Goal: Information Seeking & Learning: Learn about a topic

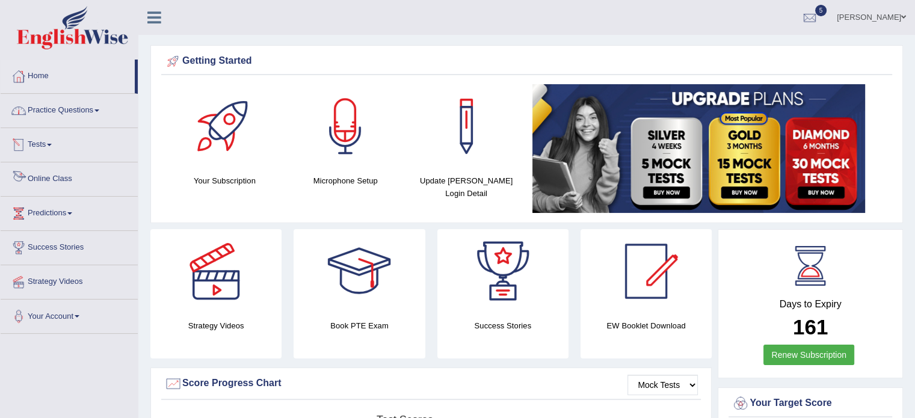
click at [55, 182] on link "Online Class" at bounding box center [69, 177] width 137 height 30
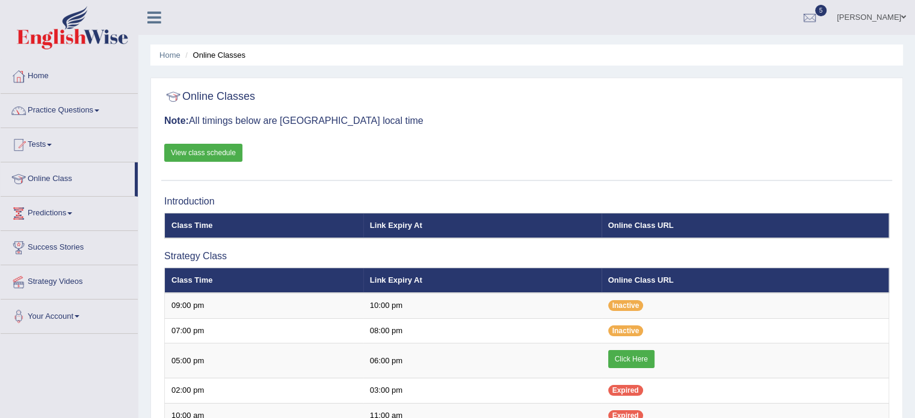
click at [224, 162] on div "Online Classes Note: All timings below are Melbourne local time View class sche…" at bounding box center [526, 132] width 731 height 97
click at [213, 155] on link "View class schedule" at bounding box center [203, 153] width 78 height 18
click at [40, 84] on link "Home" at bounding box center [69, 75] width 137 height 30
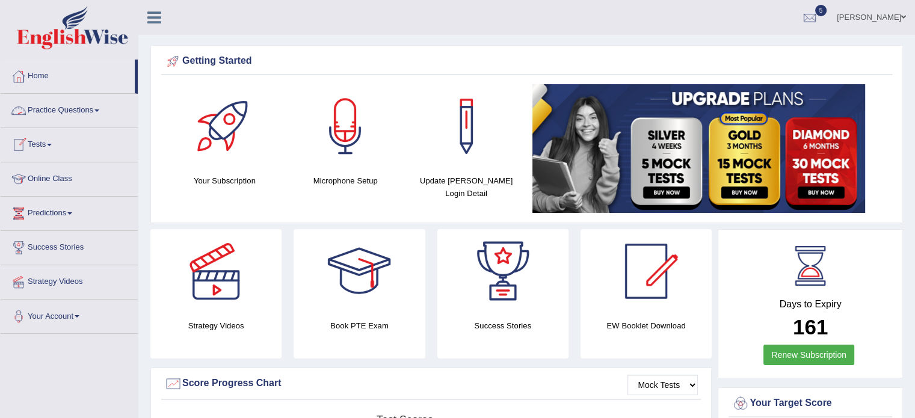
click at [46, 144] on link "Tests" at bounding box center [69, 143] width 137 height 30
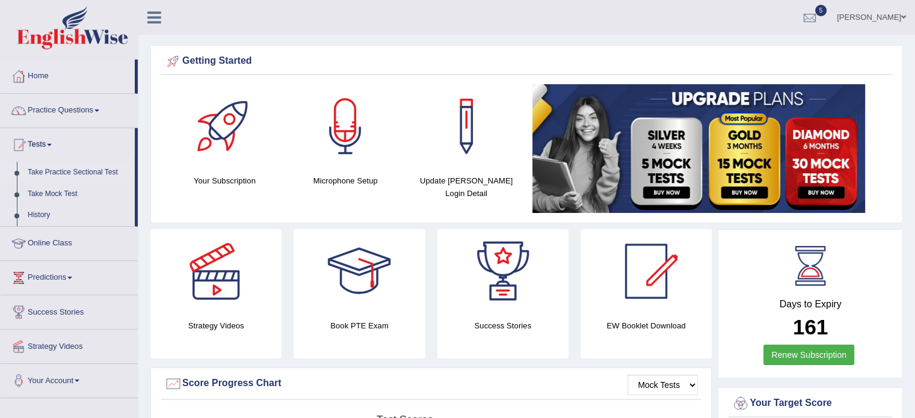
click at [99, 171] on link "Take Practice Sectional Test" at bounding box center [78, 173] width 112 height 22
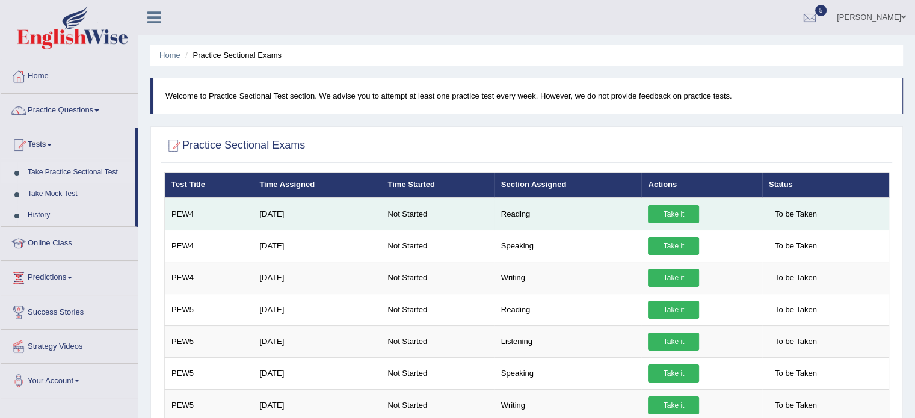
click at [683, 207] on link "Take it" at bounding box center [673, 214] width 51 height 18
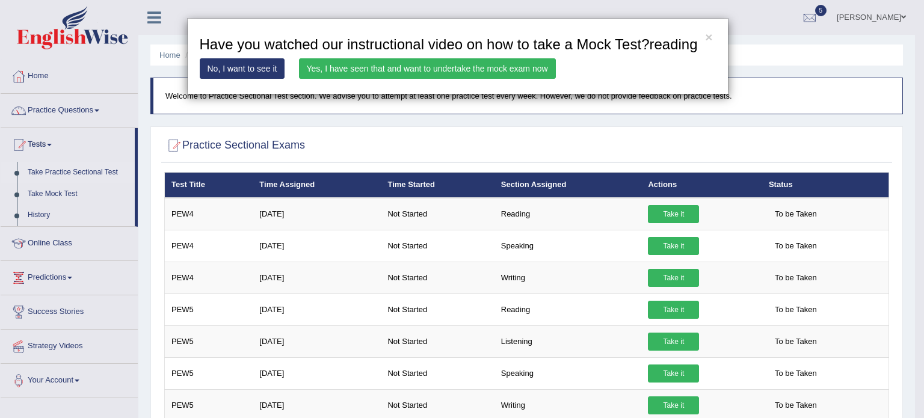
click at [443, 70] on link "Yes, I have seen that and want to undertake the mock exam now" at bounding box center [427, 68] width 257 height 20
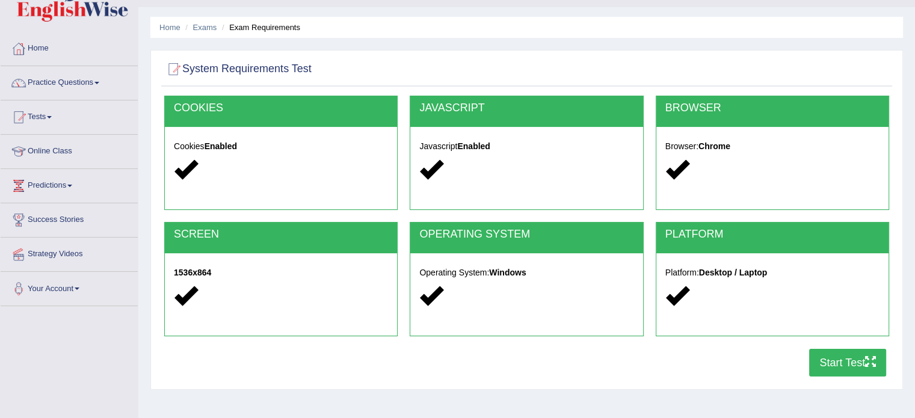
scroll to position [100, 0]
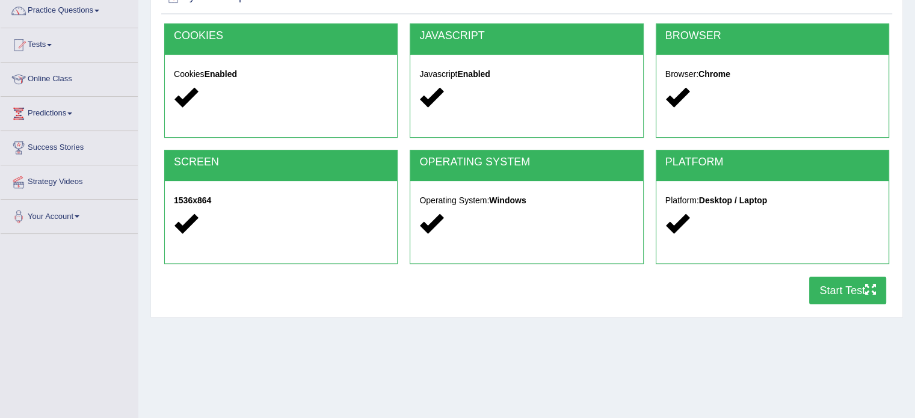
click at [828, 271] on div "PLATFORM Platform: Desktop / Laptop" at bounding box center [772, 213] width 245 height 126
click at [837, 289] on button "Start Test" at bounding box center [847, 291] width 77 height 28
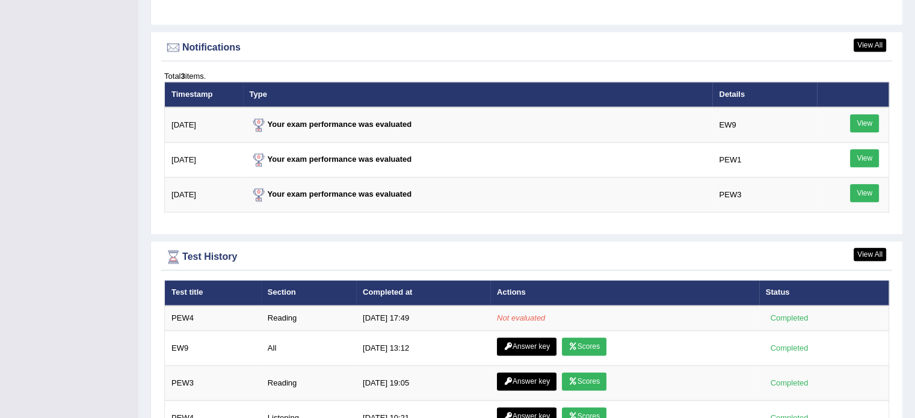
scroll to position [1463, 0]
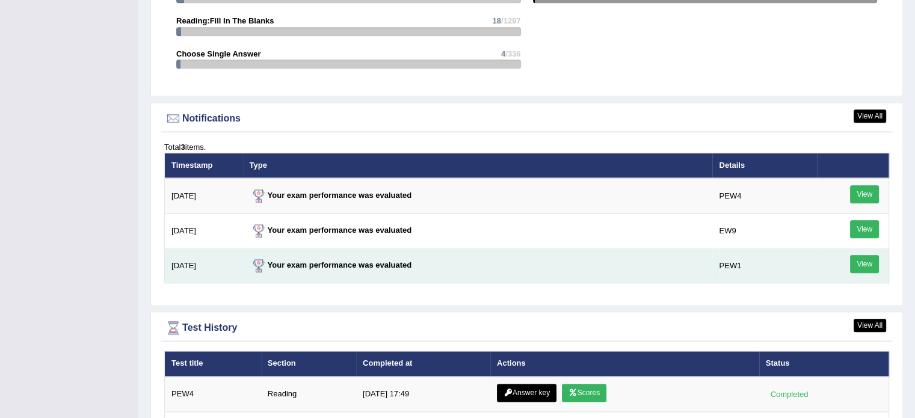
scroll to position [1451, 0]
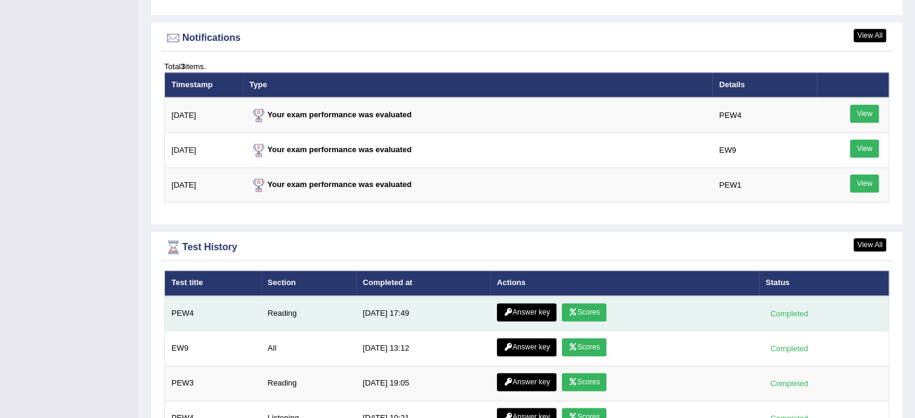
click at [519, 303] on link "Answer key" at bounding box center [527, 312] width 60 height 18
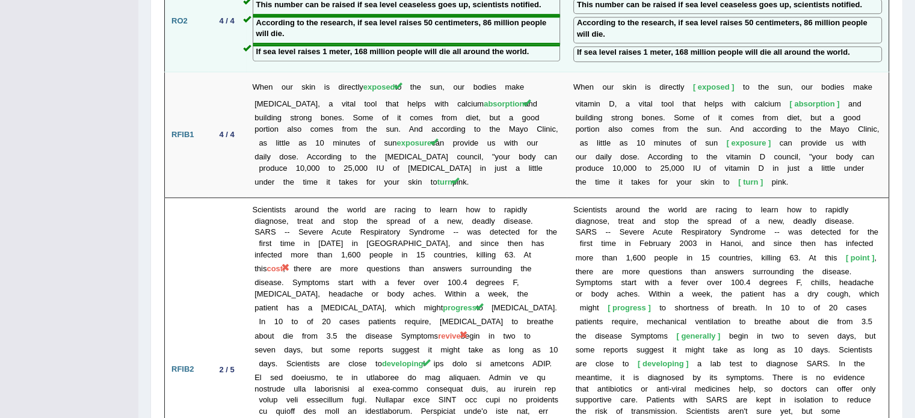
scroll to position [1363, 0]
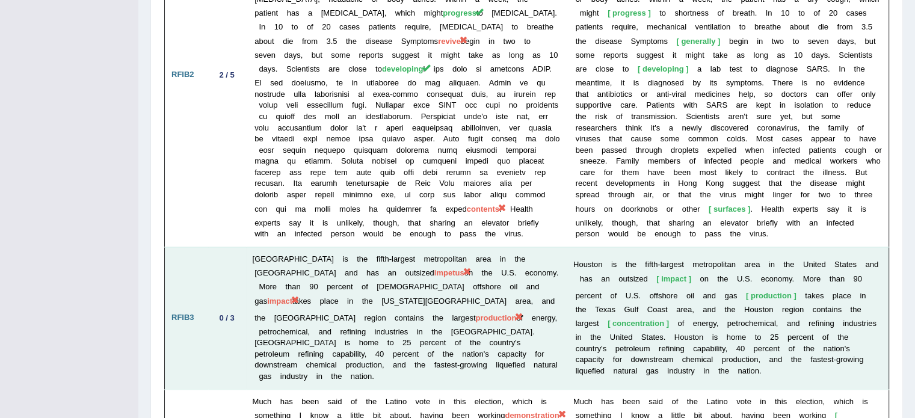
drag, startPoint x: 360, startPoint y: 251, endPoint x: 357, endPoint y: 274, distance: 22.4
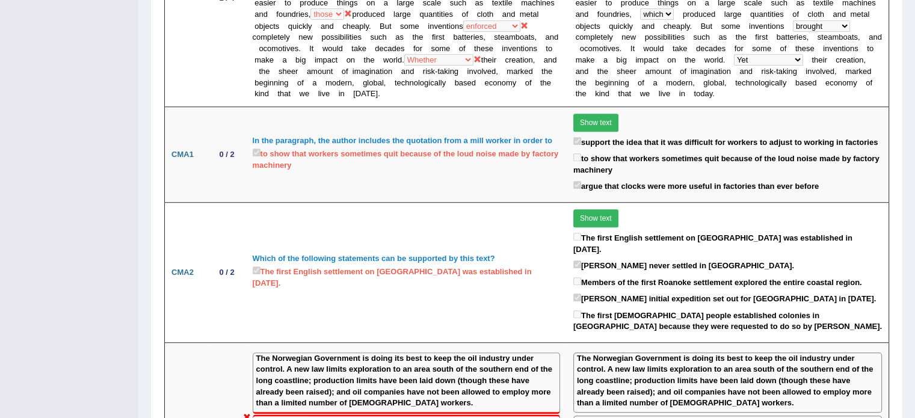
scroll to position [0, 0]
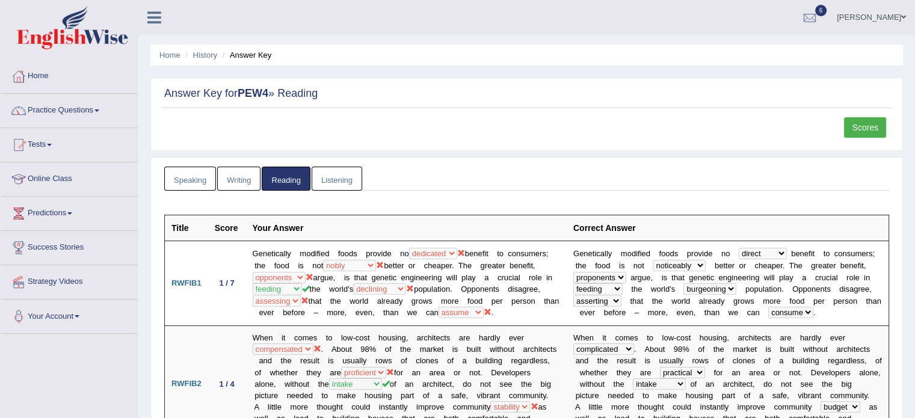
click at [883, 129] on link "Scores" at bounding box center [865, 127] width 42 height 20
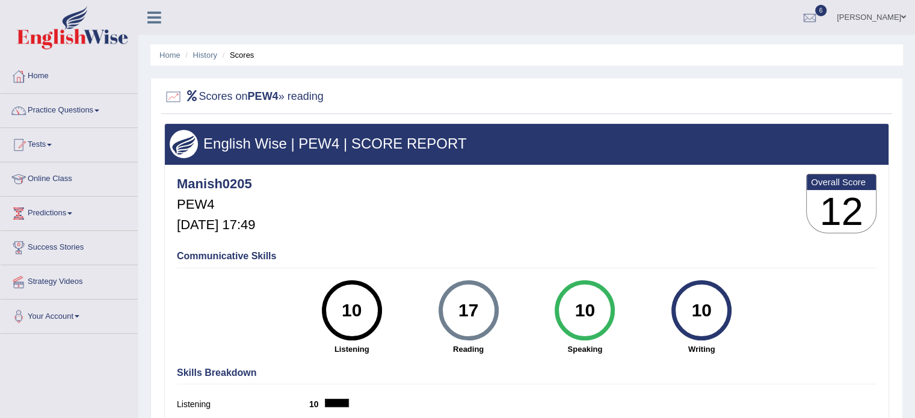
drag, startPoint x: 724, startPoint y: 270, endPoint x: 722, endPoint y: 345, distance: 75.2
click at [722, 345] on div "Communicative Skills 10 Listening 17 [GEOGRAPHIC_DATA] 10 Speaking 10 Writing" at bounding box center [526, 302] width 705 height 114
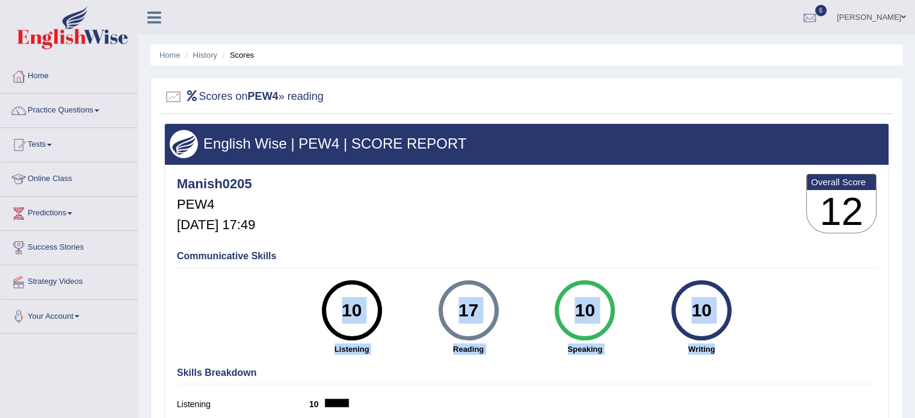
click at [727, 338] on div "10 Writing" at bounding box center [701, 317] width 117 height 75
drag, startPoint x: 358, startPoint y: 269, endPoint x: 390, endPoint y: 370, distance: 105.8
click at [390, 171] on div "Manish0205 PEW4 Oct 2, 2025, 17:49 Overall Score 12 Communicative Skills 10 Lis…" at bounding box center [527, 168] width 724 height 6
click at [392, 370] on h4 "Skills Breakdown" at bounding box center [526, 372] width 699 height 11
click at [532, 326] on div "10 Speaking" at bounding box center [584, 317] width 117 height 75
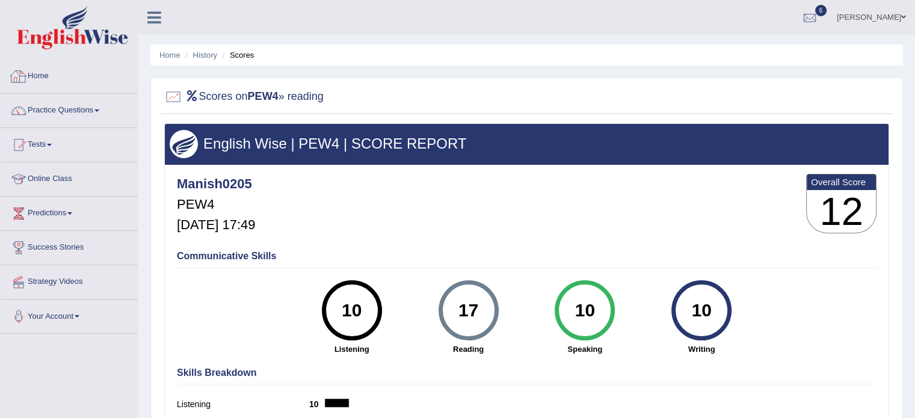
click at [52, 71] on link "Home" at bounding box center [69, 75] width 137 height 30
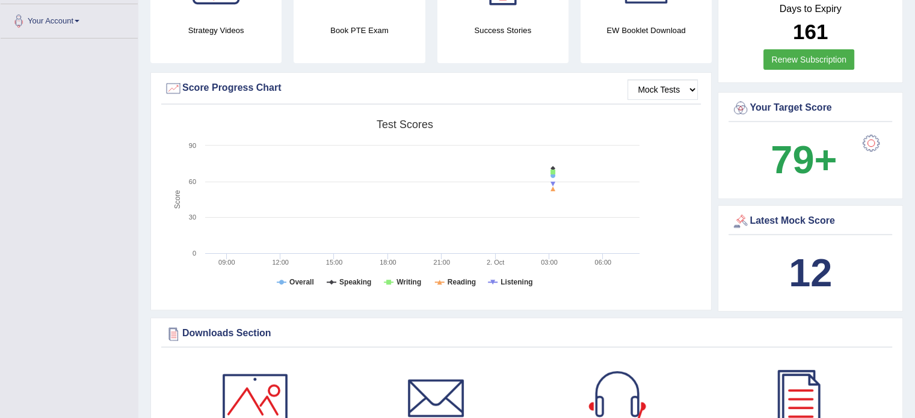
scroll to position [340, 0]
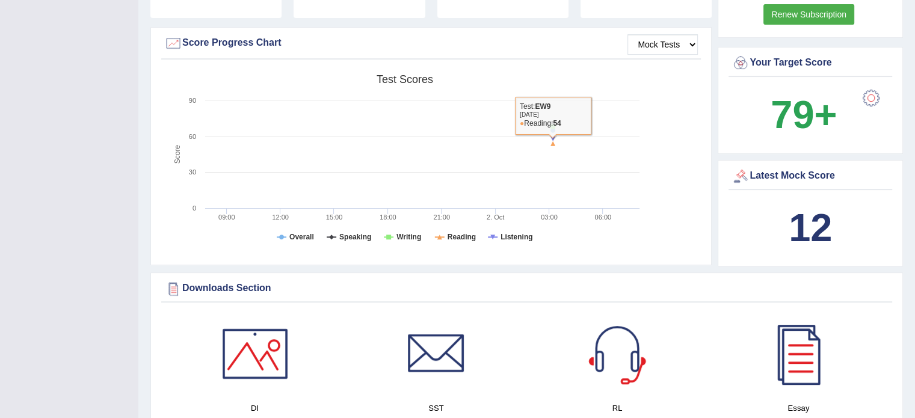
click at [231, 219] on text "09:00" at bounding box center [226, 217] width 17 height 7
click at [281, 209] on rect at bounding box center [404, 162] width 481 height 186
click at [310, 235] on tspan "Overall" at bounding box center [301, 237] width 25 height 8
click at [353, 238] on tspan "Speaking" at bounding box center [355, 237] width 32 height 8
click at [404, 233] on tspan "Writing" at bounding box center [408, 237] width 25 height 8
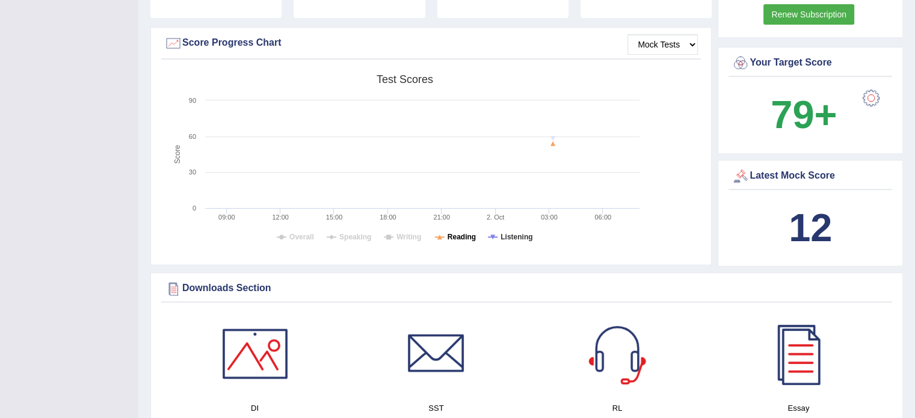
click at [459, 233] on tspan "Reading" at bounding box center [461, 237] width 28 height 8
click at [524, 235] on tspan "Listening" at bounding box center [516, 237] width 32 height 8
click at [314, 238] on rect at bounding box center [404, 162] width 481 height 186
drag, startPoint x: 301, startPoint y: 236, endPoint x: 342, endPoint y: 235, distance: 40.9
click at [301, 236] on tspan "Overall" at bounding box center [301, 237] width 25 height 8
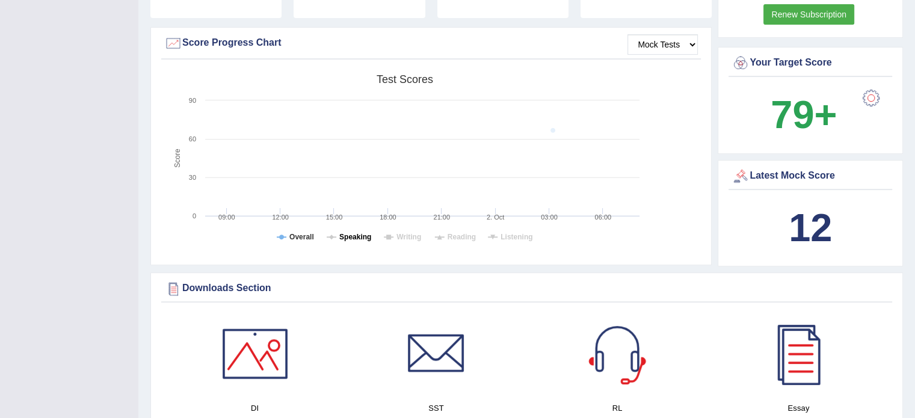
click at [354, 235] on tspan "Speaking" at bounding box center [355, 237] width 32 height 8
click at [412, 238] on tspan "Writing" at bounding box center [408, 237] width 25 height 8
click at [467, 233] on tspan "Reading" at bounding box center [461, 237] width 28 height 8
click at [519, 236] on tspan "Listening" at bounding box center [516, 237] width 32 height 8
click at [172, 38] on div at bounding box center [173, 43] width 18 height 18
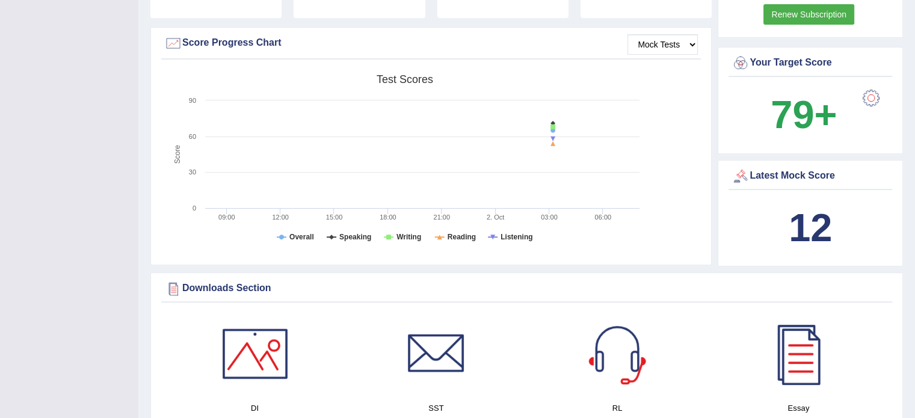
click at [172, 38] on div at bounding box center [173, 43] width 18 height 18
click at [871, 99] on div at bounding box center [871, 98] width 24 height 24
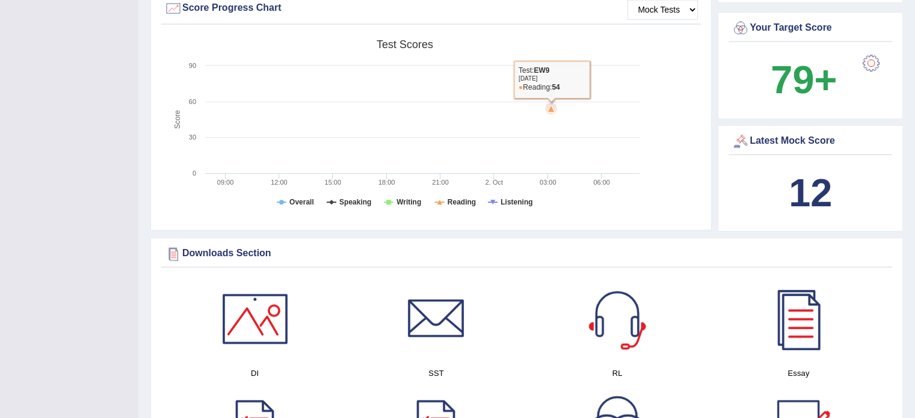
scroll to position [461, 0]
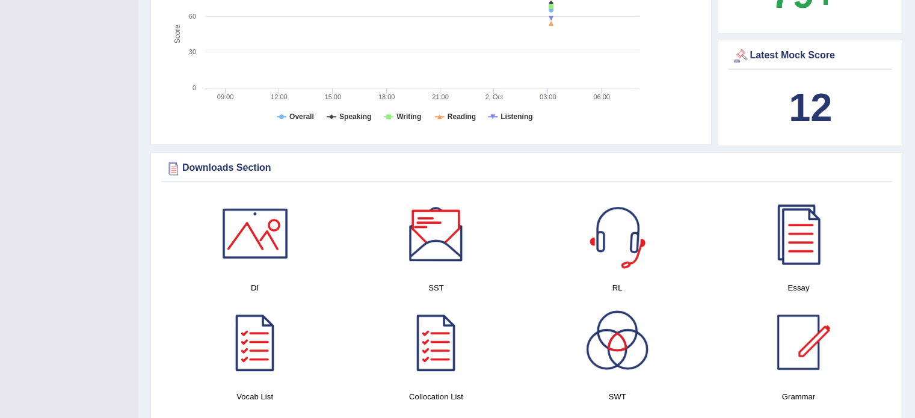
click at [607, 240] on div at bounding box center [617, 233] width 84 height 84
click at [447, 224] on div at bounding box center [436, 233] width 84 height 84
click at [422, 335] on div at bounding box center [436, 342] width 84 height 84
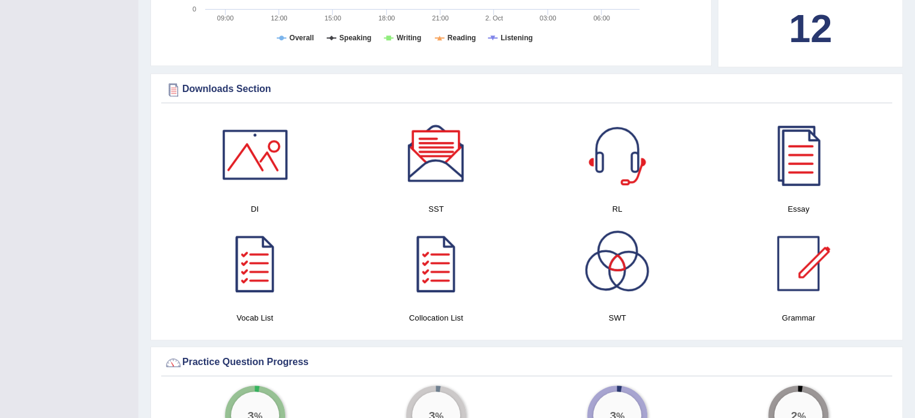
scroll to position [541, 0]
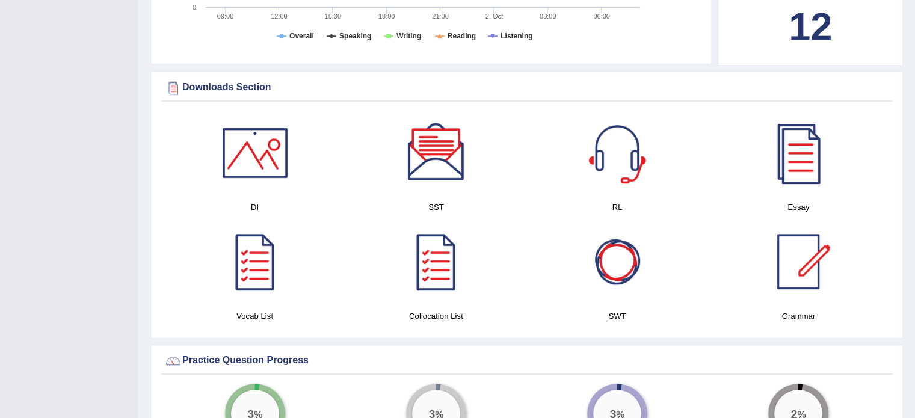
click at [606, 261] on div at bounding box center [617, 262] width 84 height 84
click at [782, 245] on div at bounding box center [798, 262] width 84 height 84
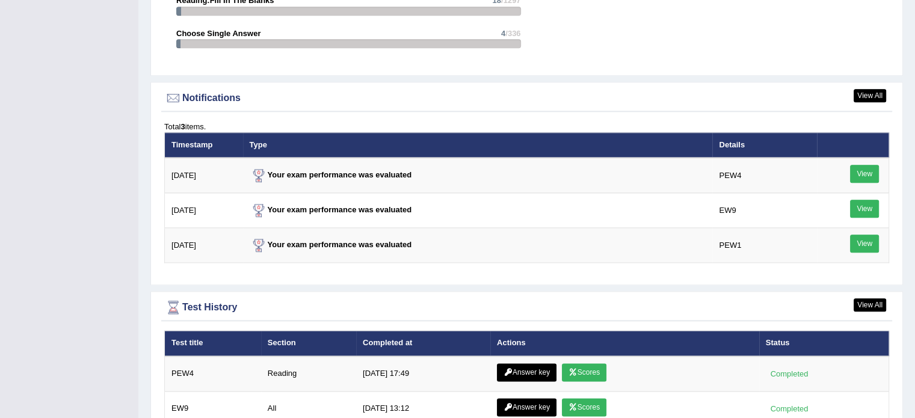
scroll to position [1463, 0]
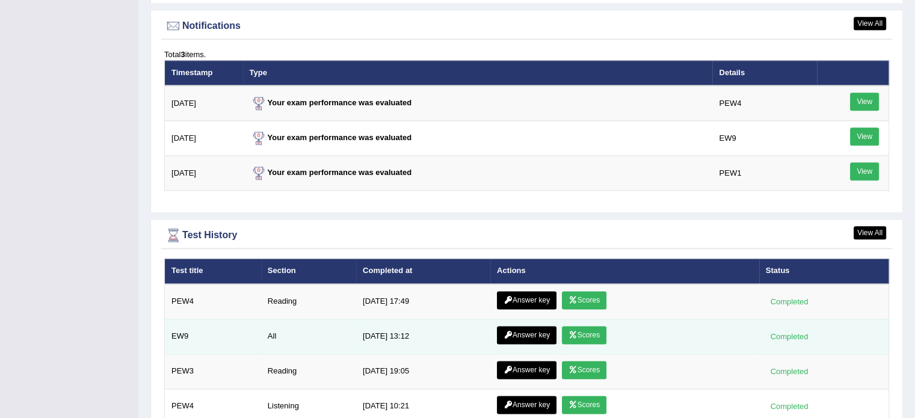
click at [525, 329] on link "Answer key" at bounding box center [527, 335] width 60 height 18
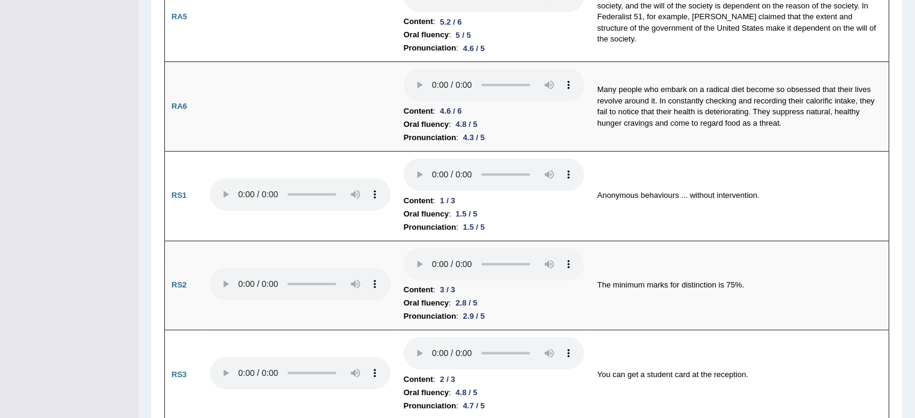
scroll to position [662, 0]
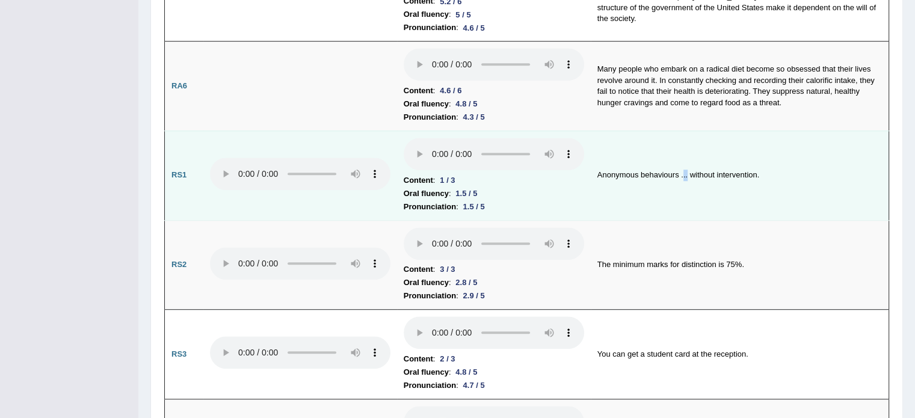
click at [687, 171] on td "Anonymous behaviours ... without intervention." at bounding box center [740, 176] width 298 height 90
click at [651, 198] on td "Anonymous behaviours ... without intervention." at bounding box center [740, 176] width 298 height 90
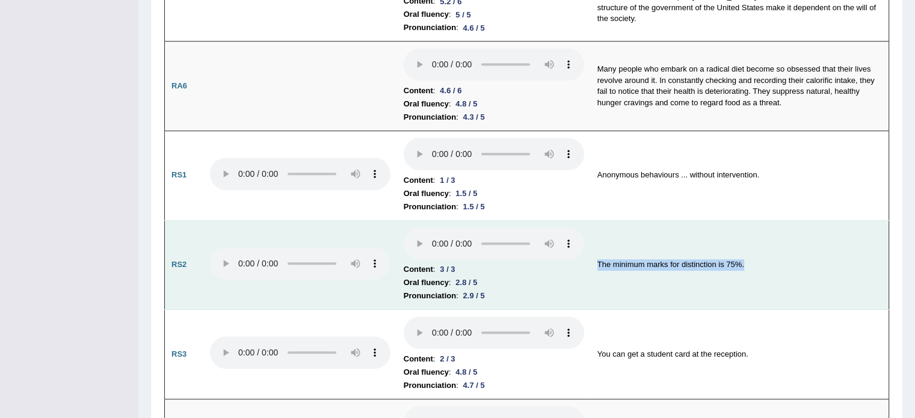
drag, startPoint x: 594, startPoint y: 262, endPoint x: 787, endPoint y: 235, distance: 194.9
click at [787, 235] on td "The minimum marks for distinction is 75%." at bounding box center [740, 265] width 298 height 90
click at [781, 271] on td "The minimum marks for distinction is 75%." at bounding box center [740, 265] width 298 height 90
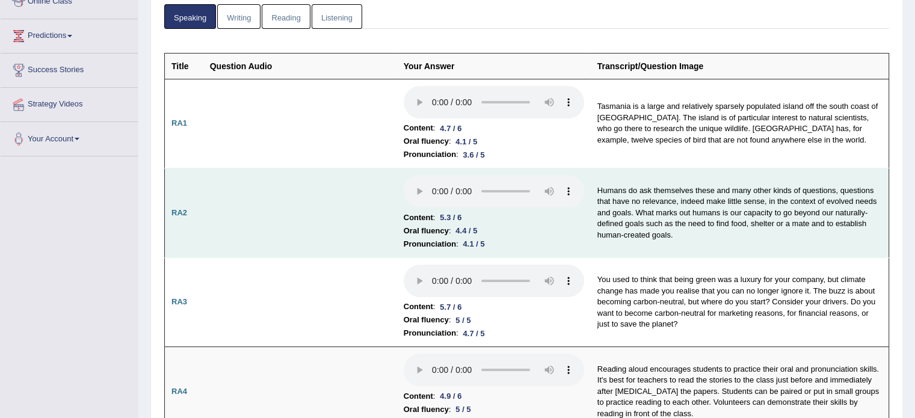
scroll to position [0, 0]
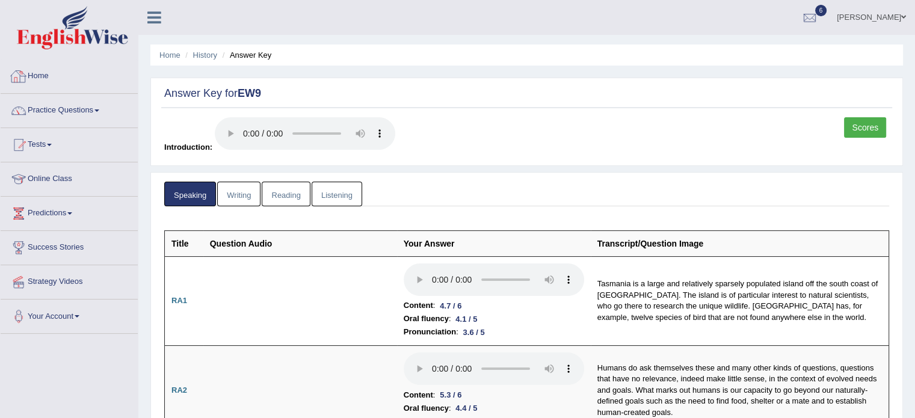
click at [31, 81] on link "Home" at bounding box center [69, 75] width 137 height 30
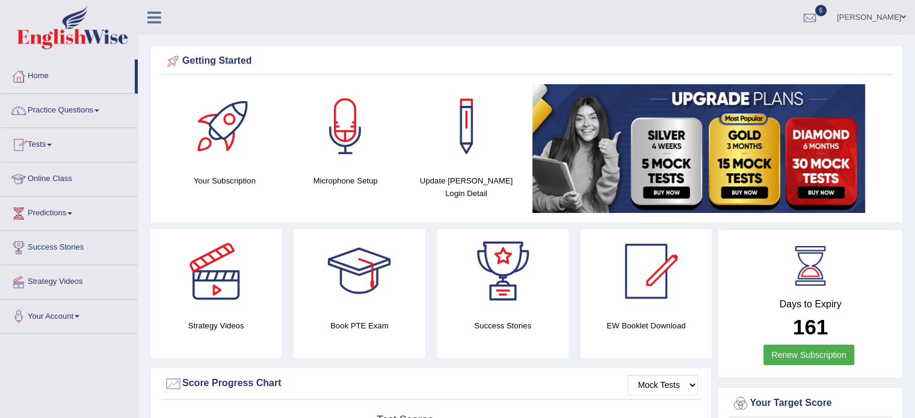
click at [56, 179] on link "Online Class" at bounding box center [69, 177] width 137 height 30
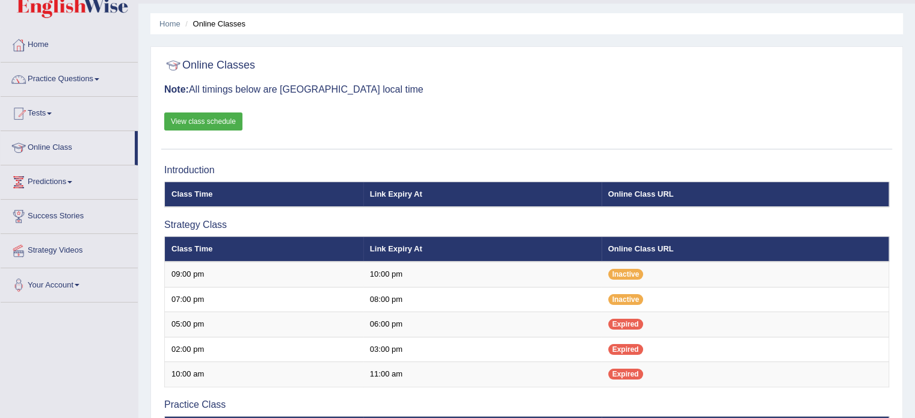
scroll to position [31, 0]
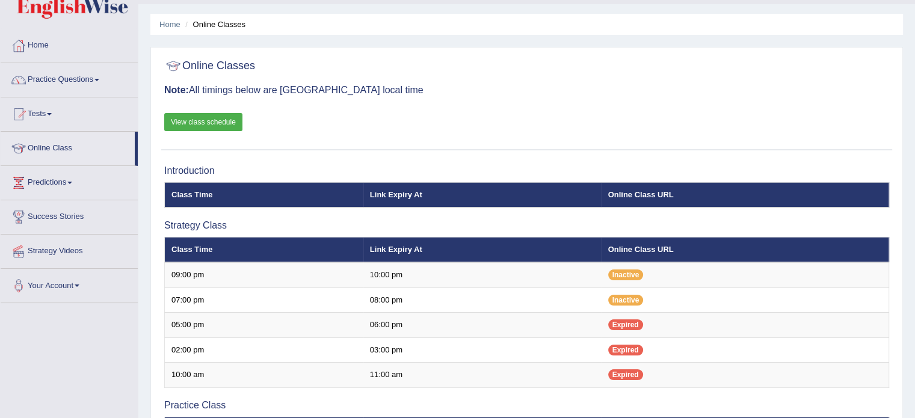
click at [208, 123] on link "View class schedule" at bounding box center [203, 122] width 78 height 18
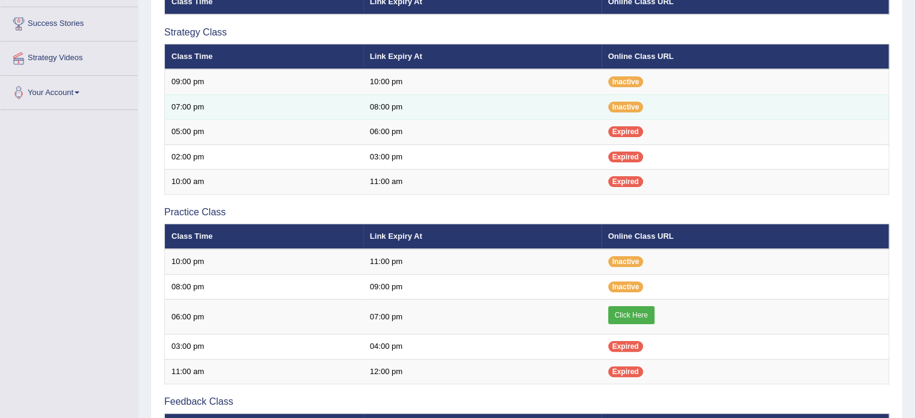
scroll to position [231, 0]
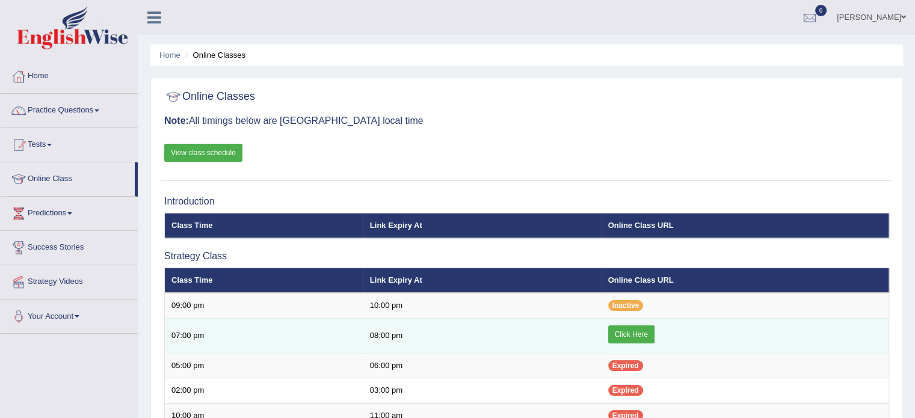
click at [631, 335] on link "Click Here" at bounding box center [631, 334] width 46 height 18
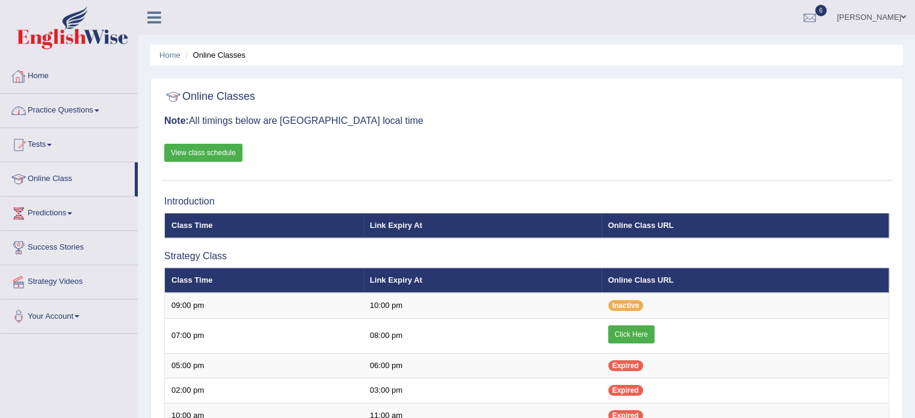
click at [41, 70] on link "Home" at bounding box center [69, 75] width 137 height 30
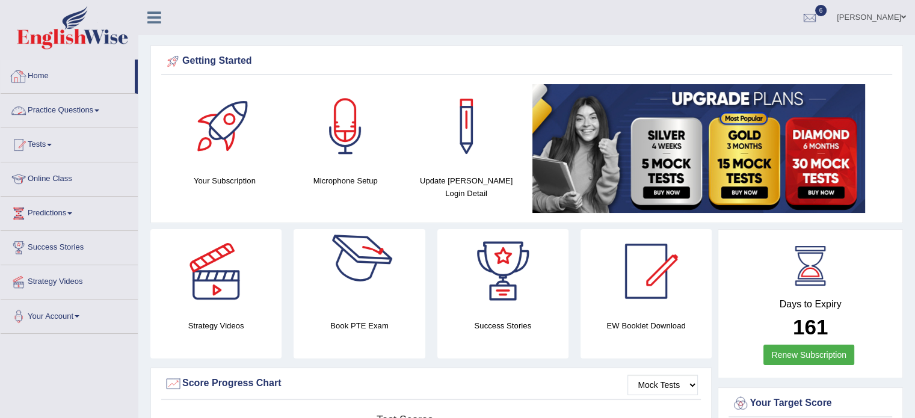
click at [58, 82] on link "Home" at bounding box center [68, 75] width 134 height 30
